Goal: Task Accomplishment & Management: Complete application form

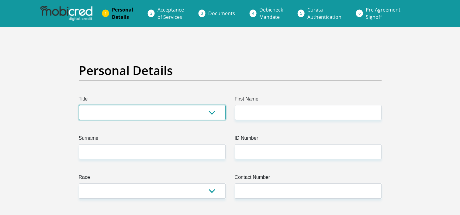
click at [213, 117] on select "Mr Ms Mrs Dr Other" at bounding box center [152, 112] width 147 height 15
select select "Ms"
click at [79, 105] on select "Mr Ms Mrs Dr Other" at bounding box center [152, 112] width 147 height 15
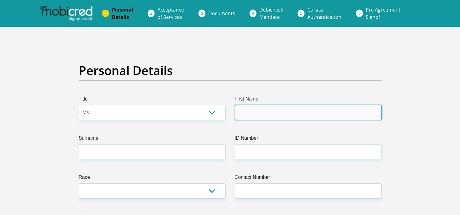
click at [250, 117] on input "First Name" at bounding box center [308, 112] width 147 height 15
type input "Nompilo"
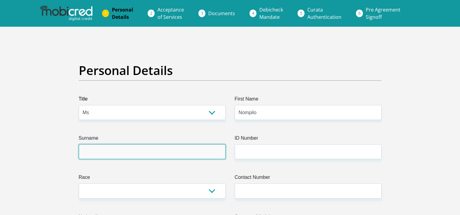
type input "Zondi"
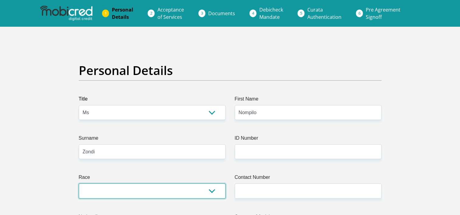
select select "1"
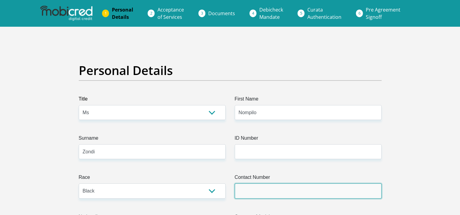
type input "0724330337"
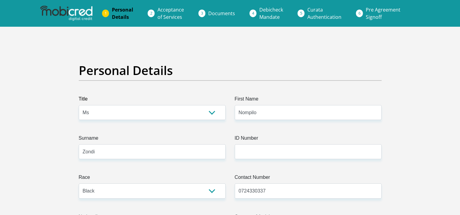
select select "ZAF"
type input "7 Atwell"
type input "kwazulu Natal"
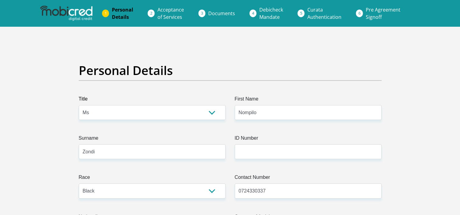
type input "3201"
select select "KwaZulu-Natal"
type input "nompilozondi33@gmail.com"
type input "Yanduxolo@33."
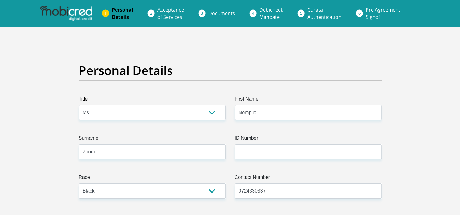
type input "Yanduxolo@33."
type input "14000"
type input "12000"
type input "0"
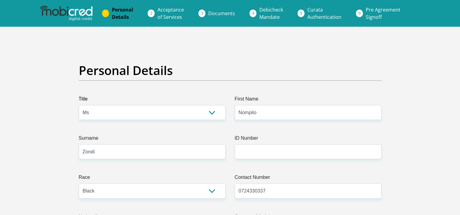
type input "0"
type input "1000"
type input "0"
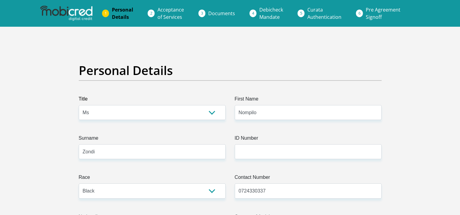
type input "0"
type input "TheWykehamCollegiate"
type input "0333420752"
type input "Rethabile"
type input "Madiba"
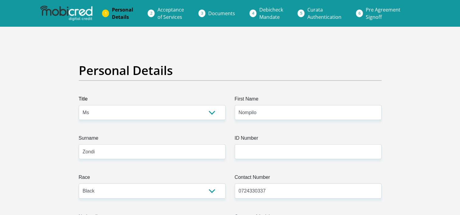
type input "51043970643"
type input "678910"
type input "TYME BANK LIMITED"
type input "TYME ROSEBANK"
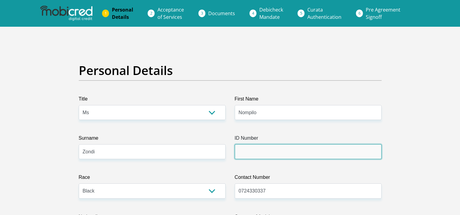
click at [258, 156] on input "ID Number" at bounding box center [308, 151] width 147 height 15
type input "0302030621080"
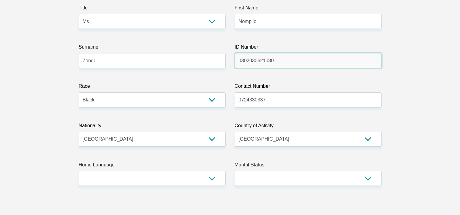
scroll to position [182, 0]
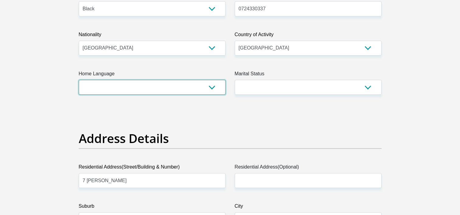
click at [197, 89] on select "Afrikaans English Sepedi South Ndebele Southern Sotho Swati Tsonga Tswana Venda…" at bounding box center [152, 87] width 147 height 15
select select "zul"
click at [79, 80] on select "Afrikaans English Sepedi South Ndebele Southern Sotho Swati Tsonga Tswana Venda…" at bounding box center [152, 87] width 147 height 15
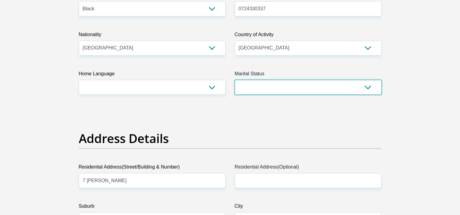
click at [247, 88] on select "Married ANC Single Divorced Widowed Married COP or Customary Law" at bounding box center [308, 87] width 147 height 15
select select "2"
click at [235, 80] on select "Married ANC Single Divorced Widowed Married COP or Customary Law" at bounding box center [308, 87] width 147 height 15
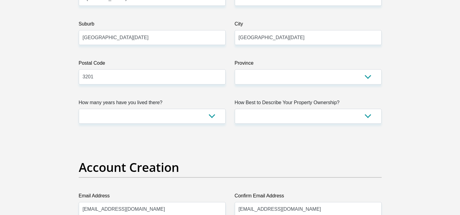
scroll to position [425, 0]
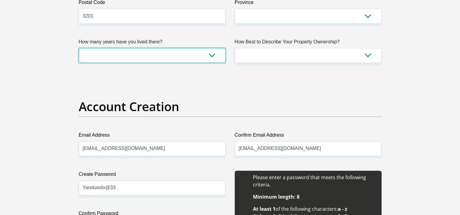
click at [212, 59] on select "less than 1 year 1-3 years 3-5 years 5+ years" at bounding box center [152, 55] width 147 height 15
select select "4"
click at [79, 48] on select "less than 1 year 1-3 years 3-5 years 5+ years" at bounding box center [152, 55] width 147 height 15
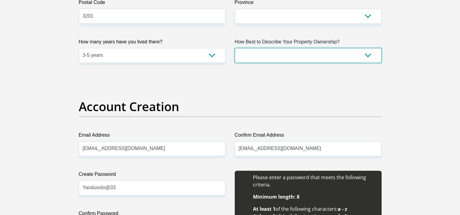
click at [299, 53] on select "Owned Rented Family Owned Company Dwelling" at bounding box center [308, 55] width 147 height 15
select select "Company Dwelling"
click at [235, 48] on select "Owned Rented Family Owned Company Dwelling" at bounding box center [308, 55] width 147 height 15
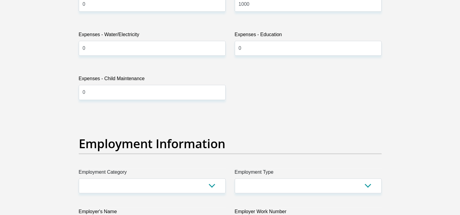
scroll to position [1064, 0]
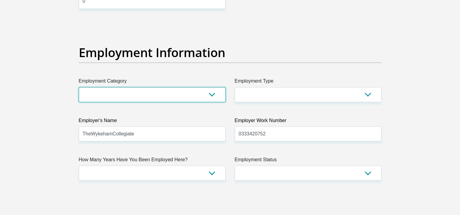
click at [222, 92] on select "AGRICULTURE ALCOHOL & TOBACCO CONSTRUCTION MATERIALS METALLURGY EQUIPMENT FOR R…" at bounding box center [152, 94] width 147 height 15
select select "75"
click at [79, 87] on select "AGRICULTURE ALCOHOL & TOBACCO CONSTRUCTION MATERIALS METALLURGY EQUIPMENT FOR R…" at bounding box center [152, 94] width 147 height 15
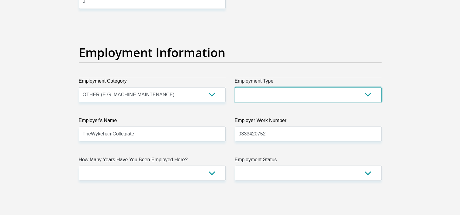
click at [304, 91] on select "College/Lecturer Craft Seller Creative Driver Executive Farmer Forces - Non Com…" at bounding box center [308, 94] width 147 height 15
select select "Permanent Teacher"
click at [235, 87] on select "College/Lecturer Craft Seller Creative Driver Executive Farmer Forces - Non Com…" at bounding box center [308, 94] width 147 height 15
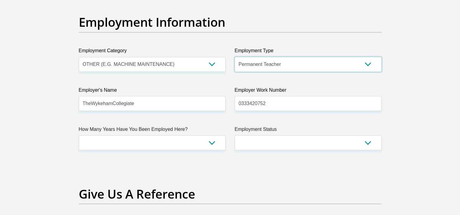
scroll to position [1124, 0]
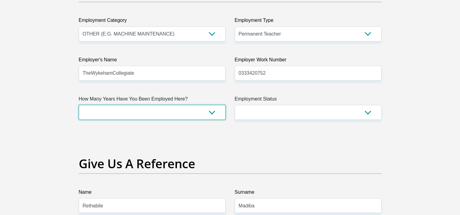
click at [207, 116] on select "less than 1 year 1-3 years 3-5 years 5+ years" at bounding box center [152, 112] width 147 height 15
select select "48"
click at [79, 105] on select "less than 1 year 1-3 years 3-5 years 5+ years" at bounding box center [152, 112] width 147 height 15
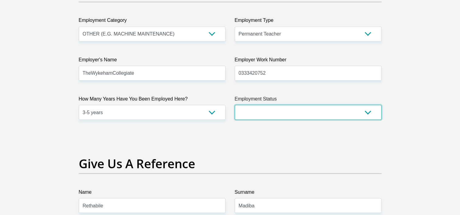
click at [307, 115] on select "Permanent/Full-time Part-time/Casual Contract Worker Self-Employed Housewife Re…" at bounding box center [308, 112] width 147 height 15
select select "1"
click at [235, 105] on select "Permanent/Full-time Part-time/Casual Contract Worker Self-Employed Housewife Re…" at bounding box center [308, 112] width 147 height 15
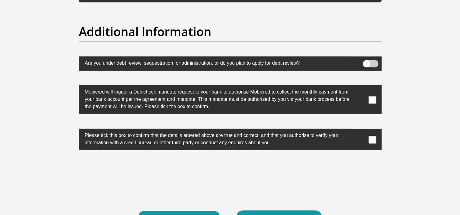
scroll to position [1914, 0]
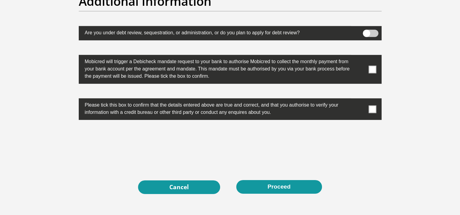
click at [373, 69] on span at bounding box center [372, 70] width 8 height 8
click at [360, 57] on input "checkbox" at bounding box center [360, 57] width 0 height 0
click at [373, 103] on label at bounding box center [230, 109] width 303 height 22
click at [360, 100] on input "checkbox" at bounding box center [360, 100] width 0 height 0
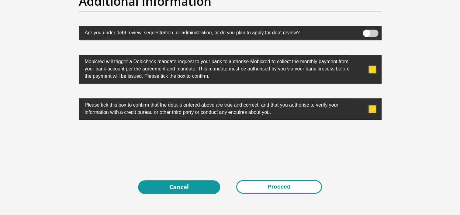
click at [299, 185] on button "Proceed" at bounding box center [279, 187] width 86 height 14
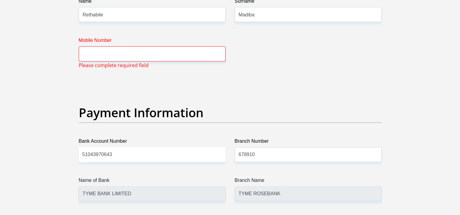
scroll to position [1254, 0]
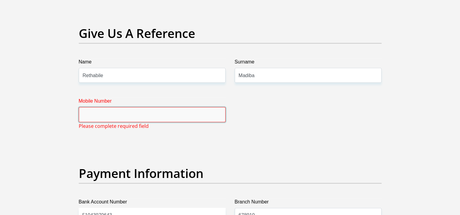
click at [126, 115] on input "Mobile Number" at bounding box center [152, 114] width 147 height 15
type input "0676584916"
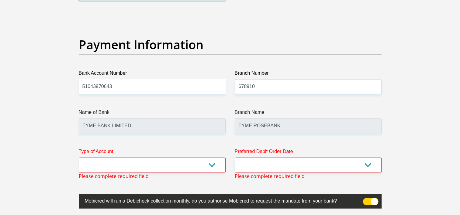
scroll to position [1406, 0]
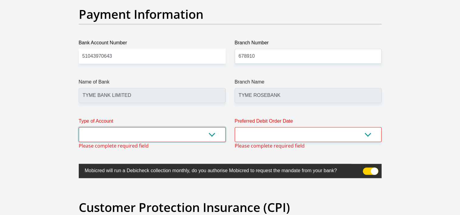
click at [131, 133] on select "Cheque Savings" at bounding box center [152, 134] width 147 height 15
drag, startPoint x: 101, startPoint y: 168, endPoint x: 115, endPoint y: 168, distance: 13.7
click at [101, 168] on label "Mobicred will run a Debicheck collection monthly, do you authorise Mobicred to …" at bounding box center [215, 170] width 272 height 12
click at [154, 129] on select "Cheque Savings" at bounding box center [152, 134] width 147 height 15
select select "SAV"
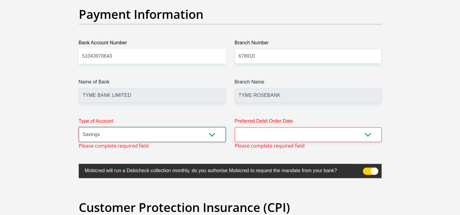
click at [79, 127] on select "Cheque Savings" at bounding box center [152, 134] width 147 height 15
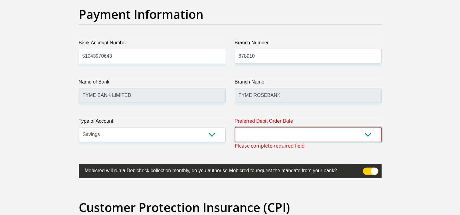
click at [258, 135] on select "1st 2nd 3rd 4th 5th 7th 18th 19th 20th 21st 22nd 23rd 24th 25th 26th 27th 28th …" at bounding box center [308, 134] width 147 height 15
select select "25"
click at [235, 127] on select "1st 2nd 3rd 4th 5th 7th 18th 19th 20th 21st 22nd 23rd 24th 25th 26th 27th 28th …" at bounding box center [308, 134] width 147 height 15
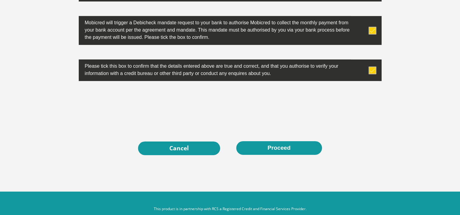
scroll to position [1964, 0]
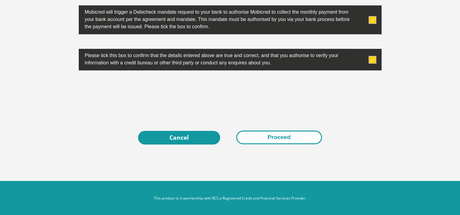
click at [261, 137] on button "Proceed" at bounding box center [279, 138] width 86 height 14
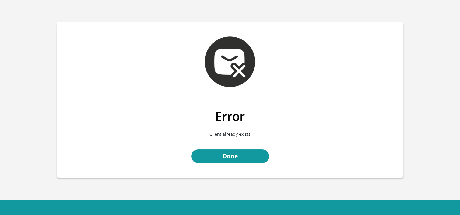
click at [228, 149] on div "Error Client already exists Done" at bounding box center [230, 143] width 346 height 69
click at [228, 153] on link "Done" at bounding box center [230, 157] width 78 height 14
